Goal: Task Accomplishment & Management: Complete application form

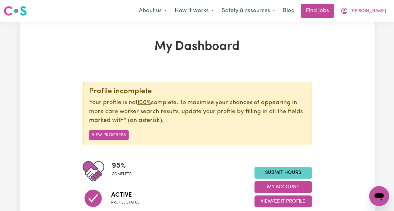
click at [272, 169] on link "Submit Hours" at bounding box center [283, 173] width 57 height 12
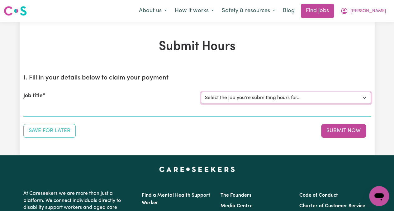
click at [335, 101] on select "Select the job you're submitting hours for... [[PERSON_NAME]] [DEMOGRAPHIC_DATA…" at bounding box center [286, 98] width 170 height 12
select select "13794"
click at [201, 92] on select "Select the job you're submitting hours for... [[PERSON_NAME]] [DEMOGRAPHIC_DATA…" at bounding box center [286, 98] width 170 height 12
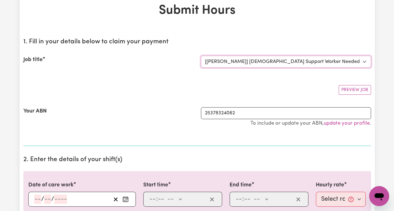
scroll to position [93, 0]
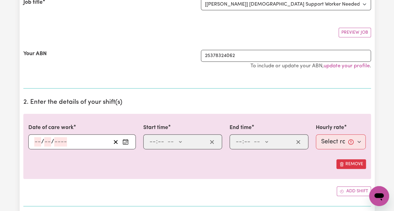
click at [125, 144] on button "Enter the date of care work" at bounding box center [126, 141] width 10 height 9
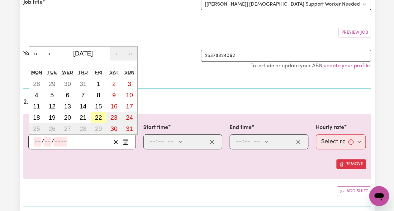
click at [102, 114] on abbr "22" at bounding box center [98, 117] width 7 height 7
type input "[DATE]"
type input "22"
type input "8"
type input "2025"
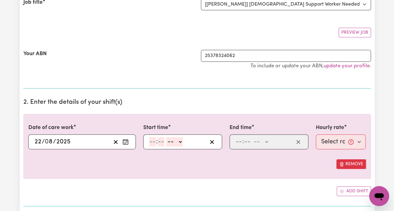
click at [153, 142] on input "number" at bounding box center [152, 141] width 7 height 9
type input "10"
type input "0"
select select "am"
type input "10:00"
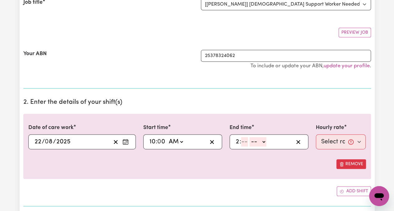
type input "2"
type input "30"
select select "am"
type input "02:30"
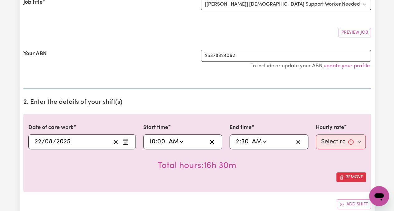
select select "pm"
type input "14:30"
click at [332, 138] on select "Select rate... $65.21 (Weekday) $144.88 (Public Holiday) $71.85 (Evening Care)" at bounding box center [341, 141] width 50 height 15
select select "65.21-Weekday"
click at [316, 134] on select "Select rate... $65.21 (Weekday) $144.88 (Public Holiday) $71.85 (Evening Care)" at bounding box center [341, 141] width 50 height 15
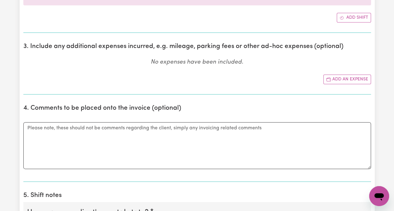
scroll to position [312, 0]
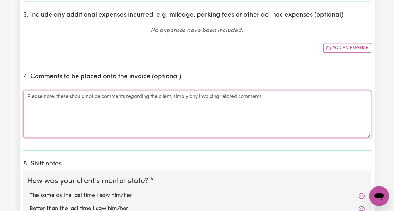
click at [289, 120] on textarea "Comments" at bounding box center [197, 114] width 348 height 47
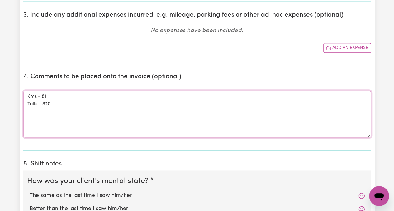
scroll to position [343, 0]
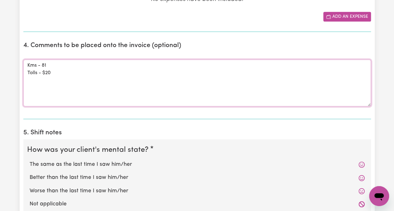
type textarea "Kms - 81 Tolls - $20"
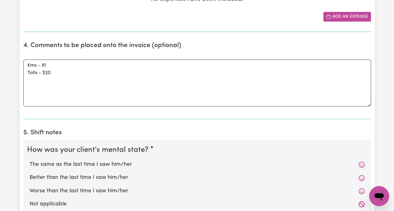
click at [345, 18] on button "Add an expense" at bounding box center [347, 17] width 48 height 10
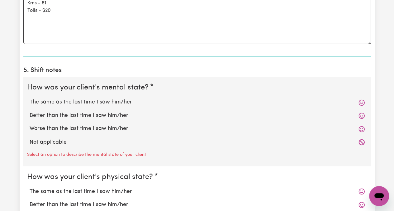
scroll to position [490, 0]
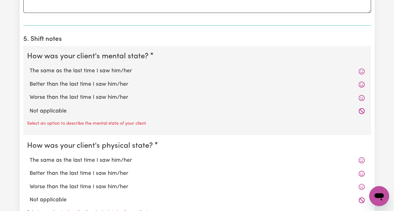
click at [128, 67] on label "The same as the last time I saw him/her" at bounding box center [197, 71] width 335 height 8
click at [30, 67] on input "The same as the last time I saw him/her" at bounding box center [29, 67] width 0 height 0
radio input "true"
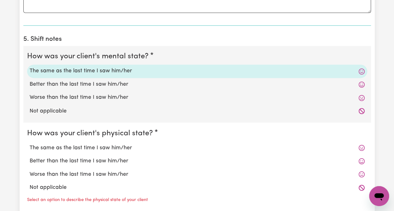
click at [135, 144] on label "The same as the last time I saw him/her" at bounding box center [197, 148] width 335 height 8
click at [30, 143] on input "The same as the last time I saw him/her" at bounding box center [29, 143] width 0 height 0
radio input "true"
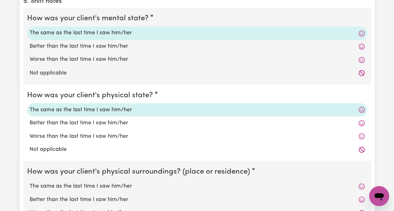
scroll to position [583, 0]
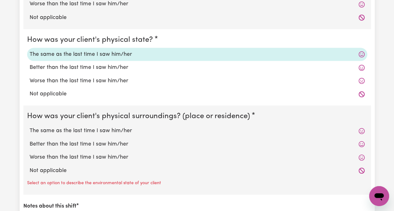
click at [127, 130] on label "The same as the last time I saw him/her" at bounding box center [197, 131] width 335 height 8
click at [30, 127] on input "The same as the last time I saw him/her" at bounding box center [29, 126] width 0 height 0
radio input "true"
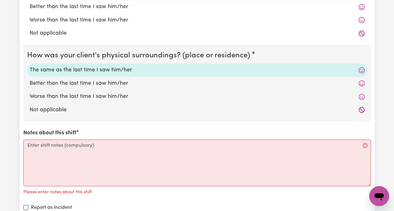
scroll to position [646, 0]
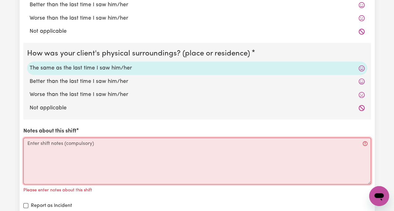
click at [132, 146] on textarea "Notes about this shift" at bounding box center [197, 161] width 348 height 47
paste textarea "Met Rose at [GEOGRAPHIC_DATA] after her medical appointment. Went to Centrelink…"
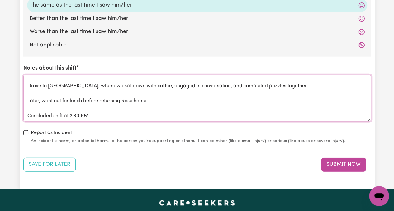
scroll to position [770, 0]
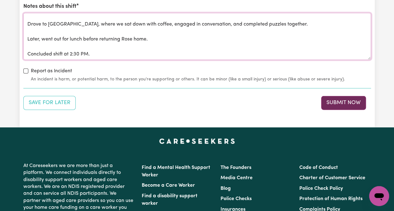
type textarea "Met Rose at [GEOGRAPHIC_DATA] after her medical appointment. Went to Centrelink…"
click at [347, 96] on button "Submit Now" at bounding box center [343, 103] width 45 height 14
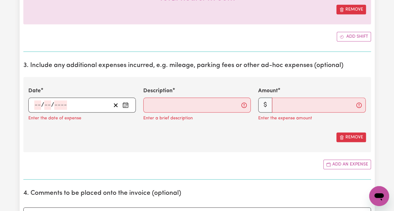
scroll to position [253, 0]
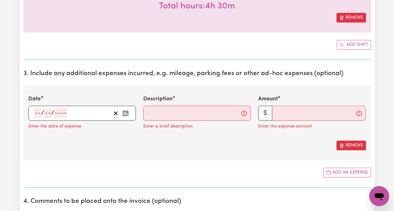
click at [127, 112] on icon "Enter the date of expense" at bounding box center [125, 112] width 5 height 0
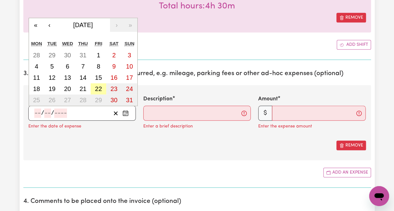
click at [100, 89] on abbr "22" at bounding box center [98, 88] width 7 height 7
type input "[DATE]"
type input "22"
type input "8"
type input "2025"
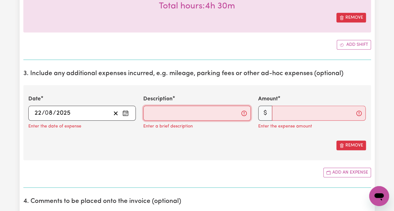
click at [224, 114] on input "Description" at bounding box center [197, 113] width 108 height 15
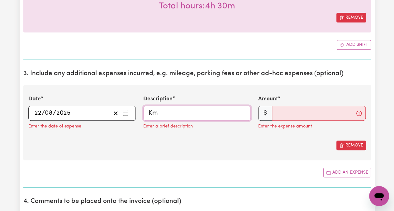
type input "K"
type input "Travel"
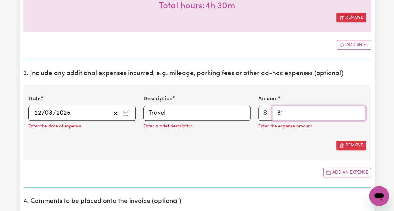
type input "81"
click at [291, 112] on input "81" at bounding box center [319, 113] width 94 height 15
type input "81.00"
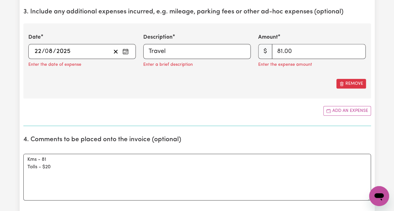
scroll to position [315, 0]
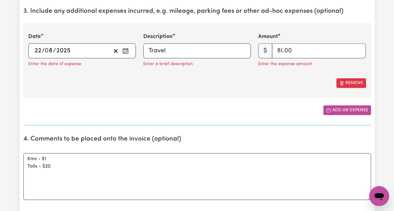
click at [341, 108] on button "Add an expense" at bounding box center [347, 110] width 48 height 10
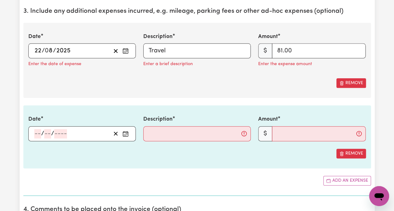
click at [129, 133] on button "Enter the date of expense" at bounding box center [126, 133] width 10 height 9
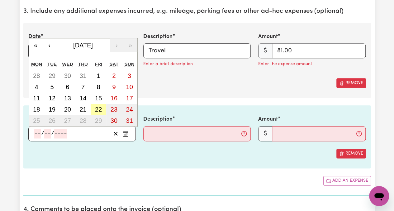
click at [99, 109] on abbr "22" at bounding box center [98, 109] width 7 height 7
type input "[DATE]"
type input "22"
type input "8"
type input "2025"
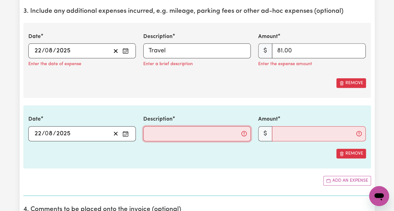
click at [174, 134] on input "Description" at bounding box center [197, 133] width 108 height 15
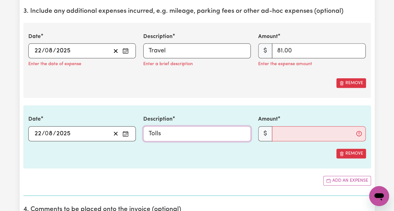
type input "Tolls"
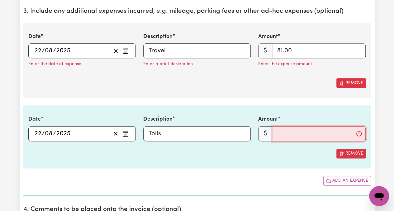
click at [306, 132] on input "Amount" at bounding box center [319, 133] width 94 height 15
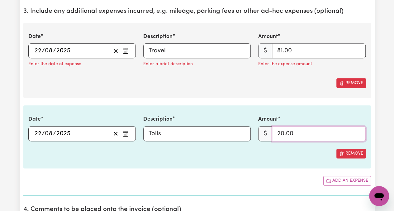
type input "20.00"
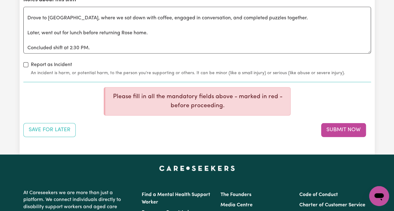
scroll to position [876, 0]
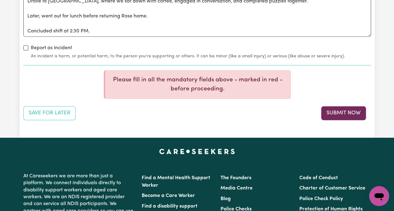
click at [340, 111] on button "Submit Now" at bounding box center [343, 113] width 45 height 14
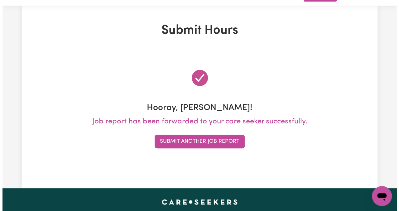
scroll to position [0, 0]
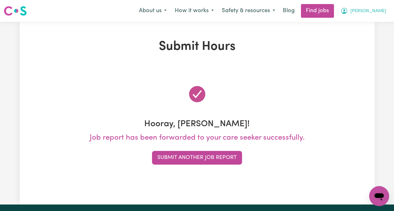
click at [375, 13] on span "[PERSON_NAME]" at bounding box center [369, 11] width 36 height 7
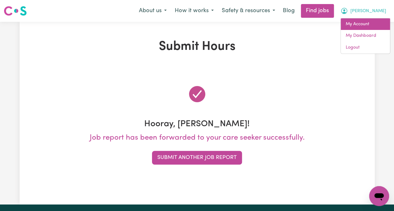
click at [364, 25] on link "My Account" at bounding box center [365, 24] width 49 height 12
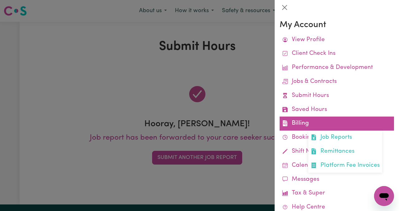
click at [295, 124] on link "Billing Job Reports Remittances Platform Fee Invoices" at bounding box center [337, 124] width 114 height 14
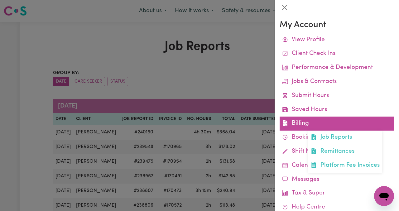
click at [302, 127] on link "Billing Job Reports Remittances Platform Fee Invoices" at bounding box center [337, 124] width 114 height 14
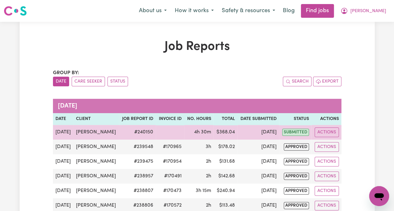
click at [301, 132] on span "submitted" at bounding box center [295, 132] width 27 height 7
click at [329, 131] on button "Actions" at bounding box center [327, 132] width 24 height 10
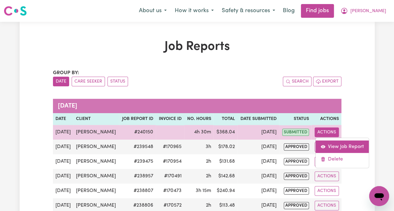
click at [331, 146] on link "View Job Report" at bounding box center [342, 146] width 53 height 12
select select "pm"
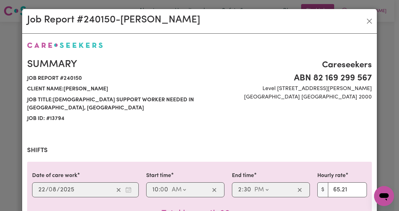
select select "65.21-Weekday"
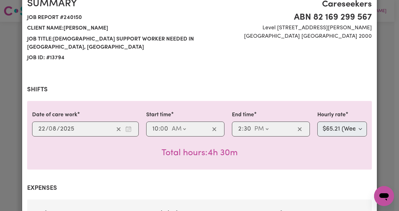
scroll to position [156, 0]
